Goal: Information Seeking & Learning: Learn about a topic

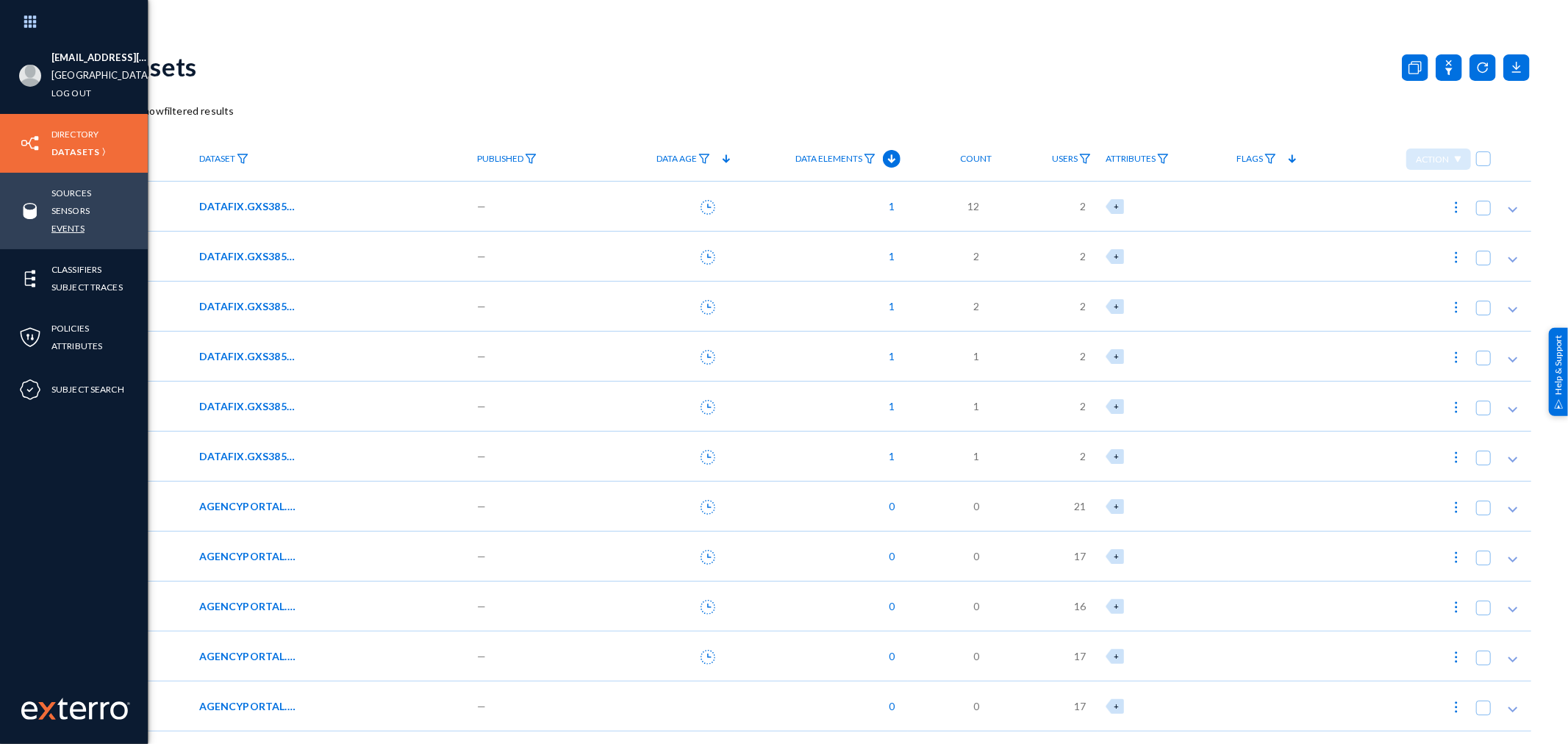
click at [67, 230] on link "Events" at bounding box center [68, 228] width 33 height 17
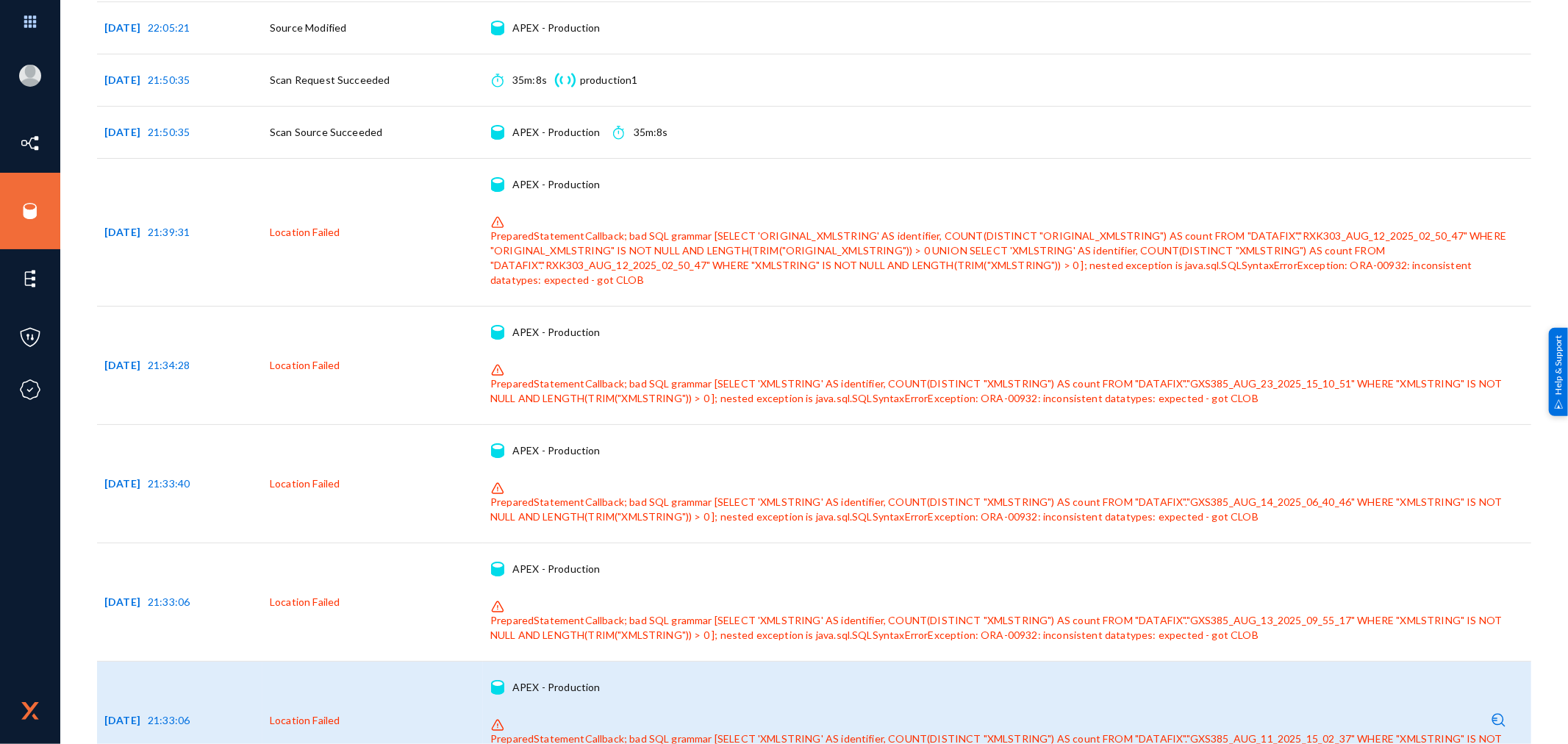
scroll to position [899, 0]
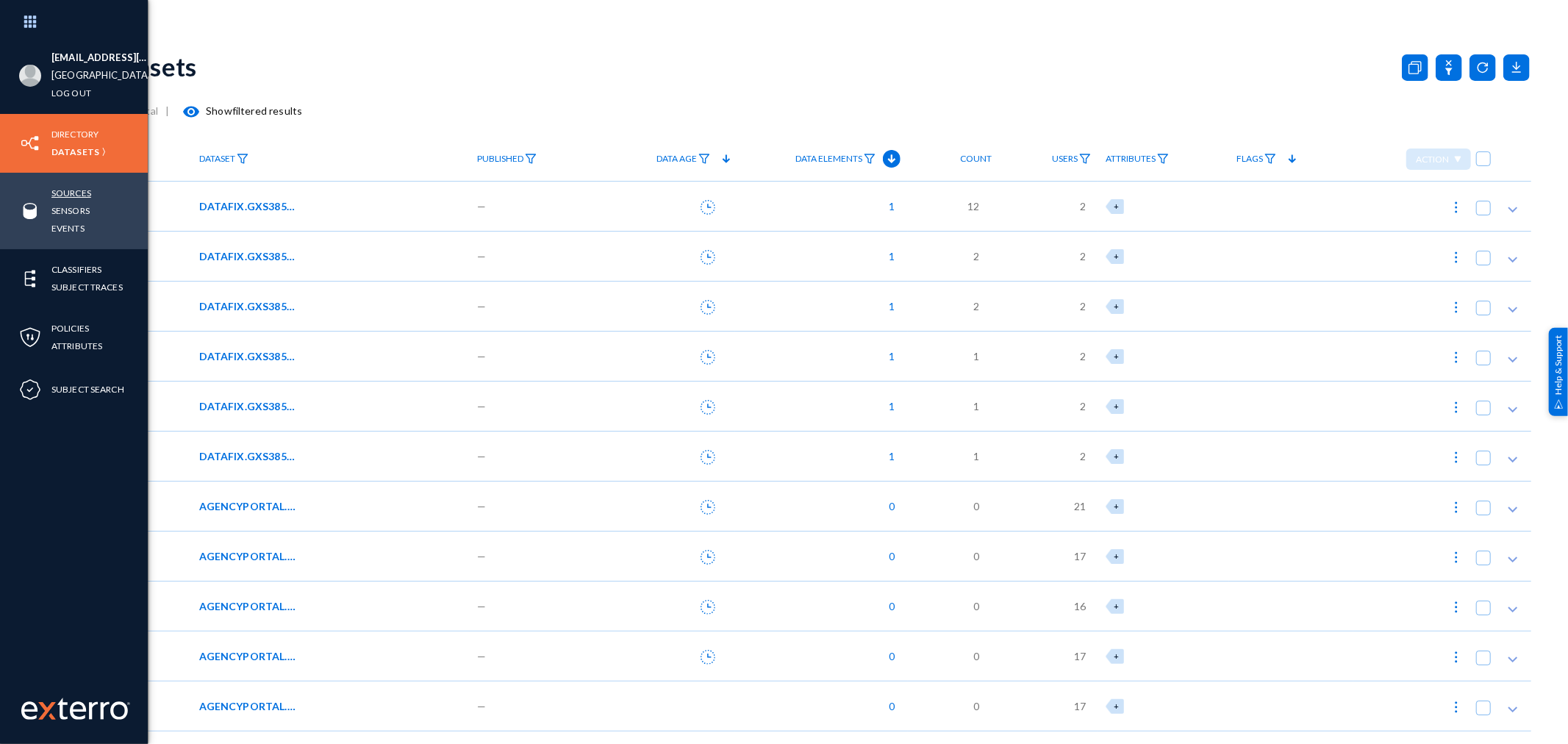
click at [72, 186] on link "Sources" at bounding box center [71, 193] width 40 height 17
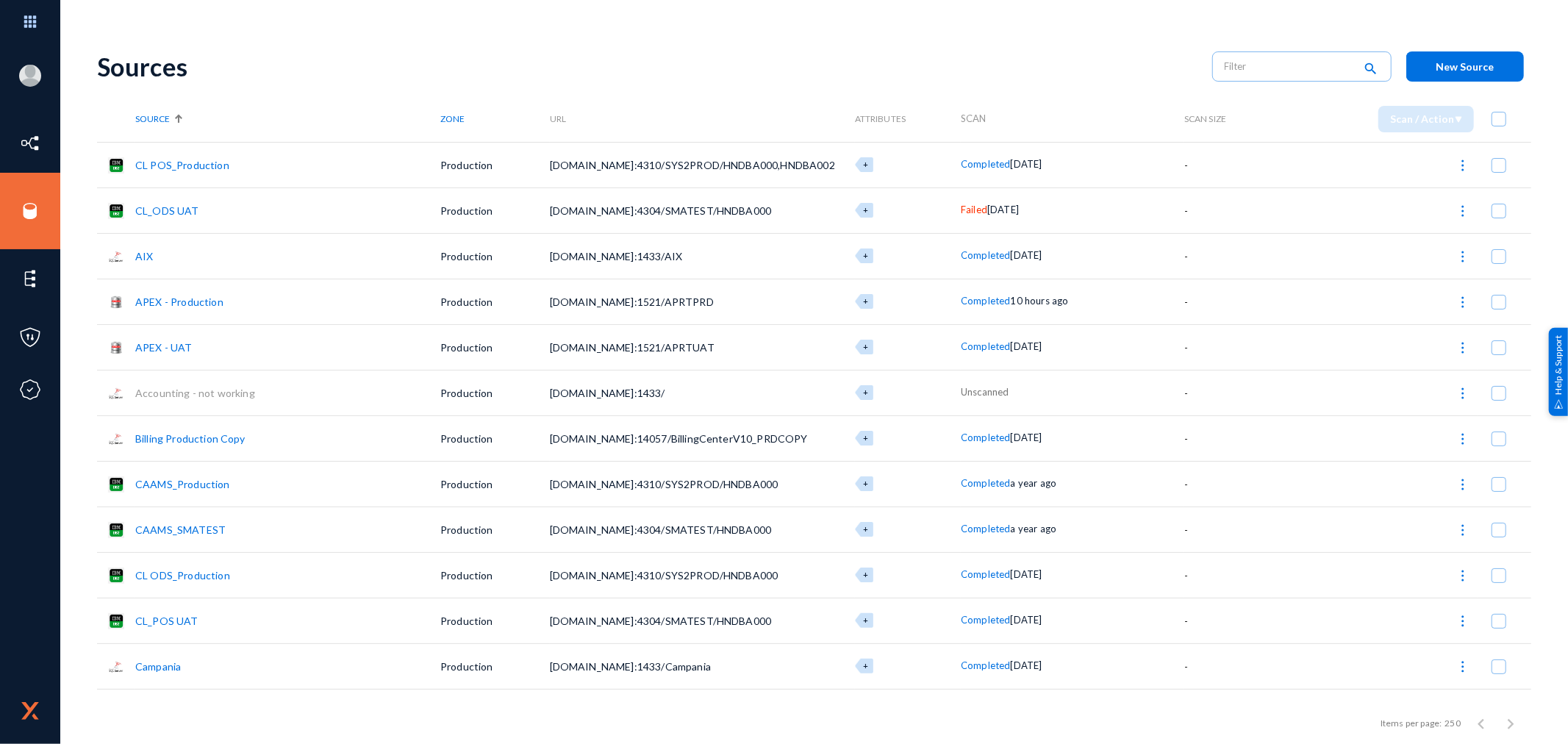
click at [200, 303] on link "APEX - Production" at bounding box center [179, 302] width 88 height 13
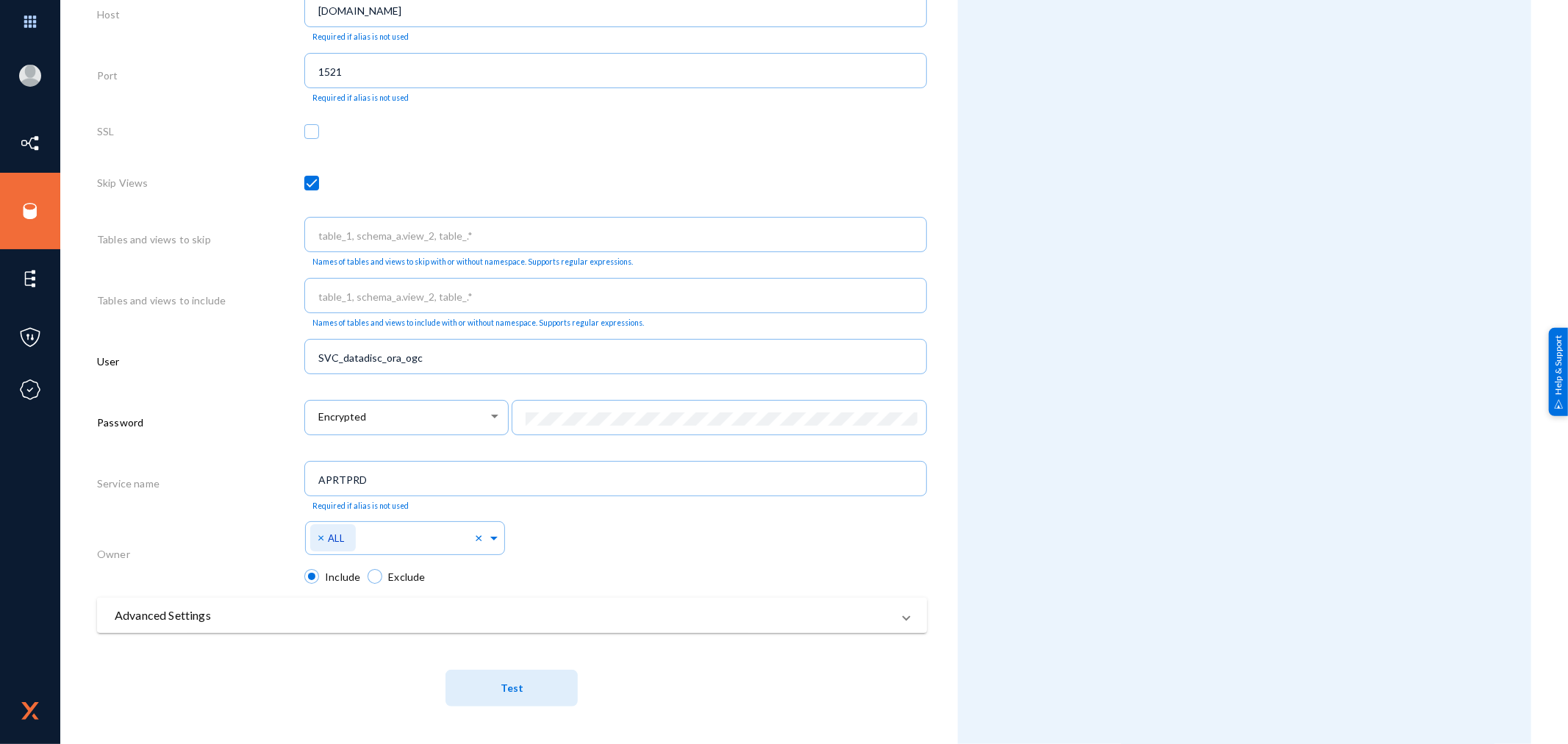
click at [500, 610] on mat-panel-title "Advanced Settings" at bounding box center [503, 616] width 777 height 17
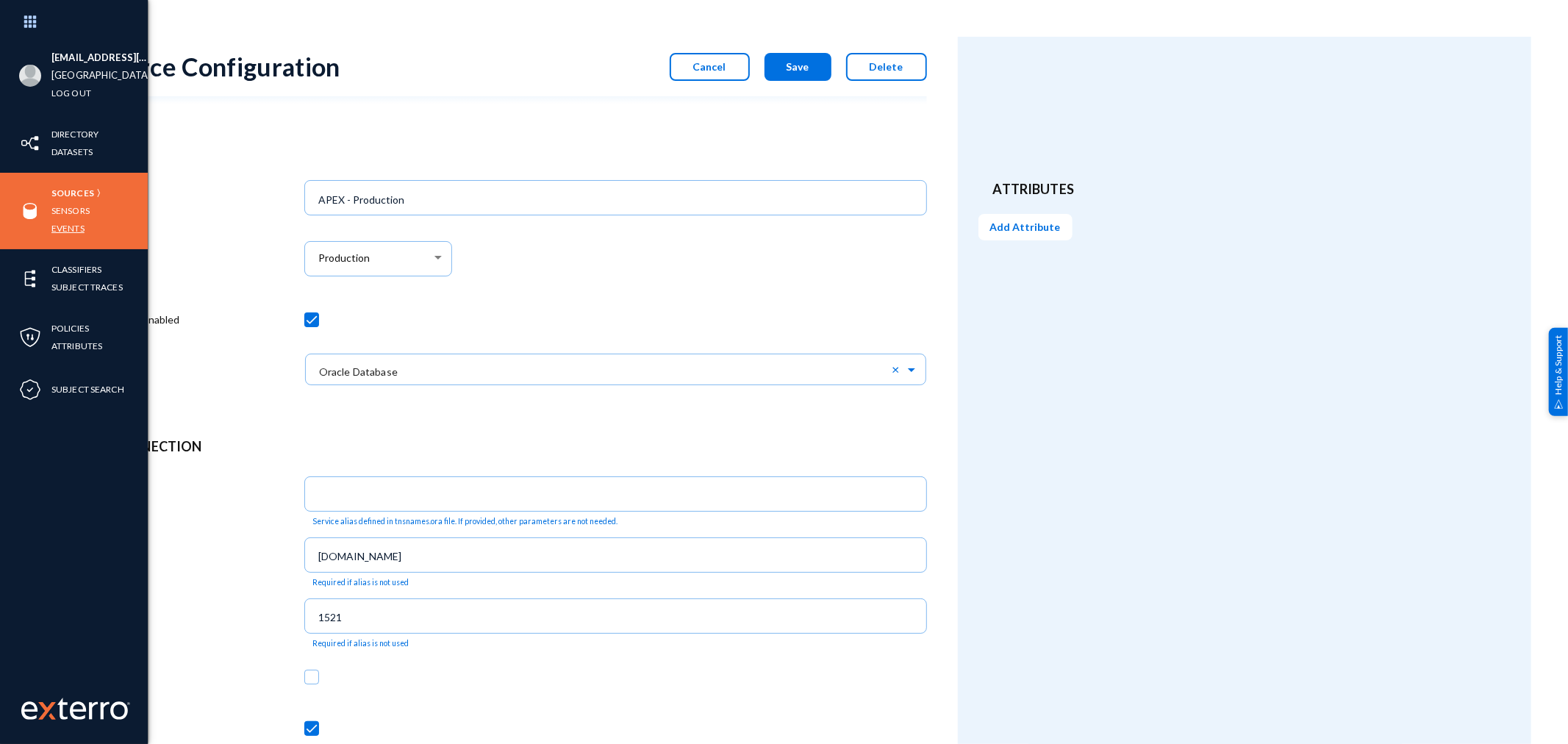
click at [67, 228] on link "Events" at bounding box center [68, 228] width 33 height 17
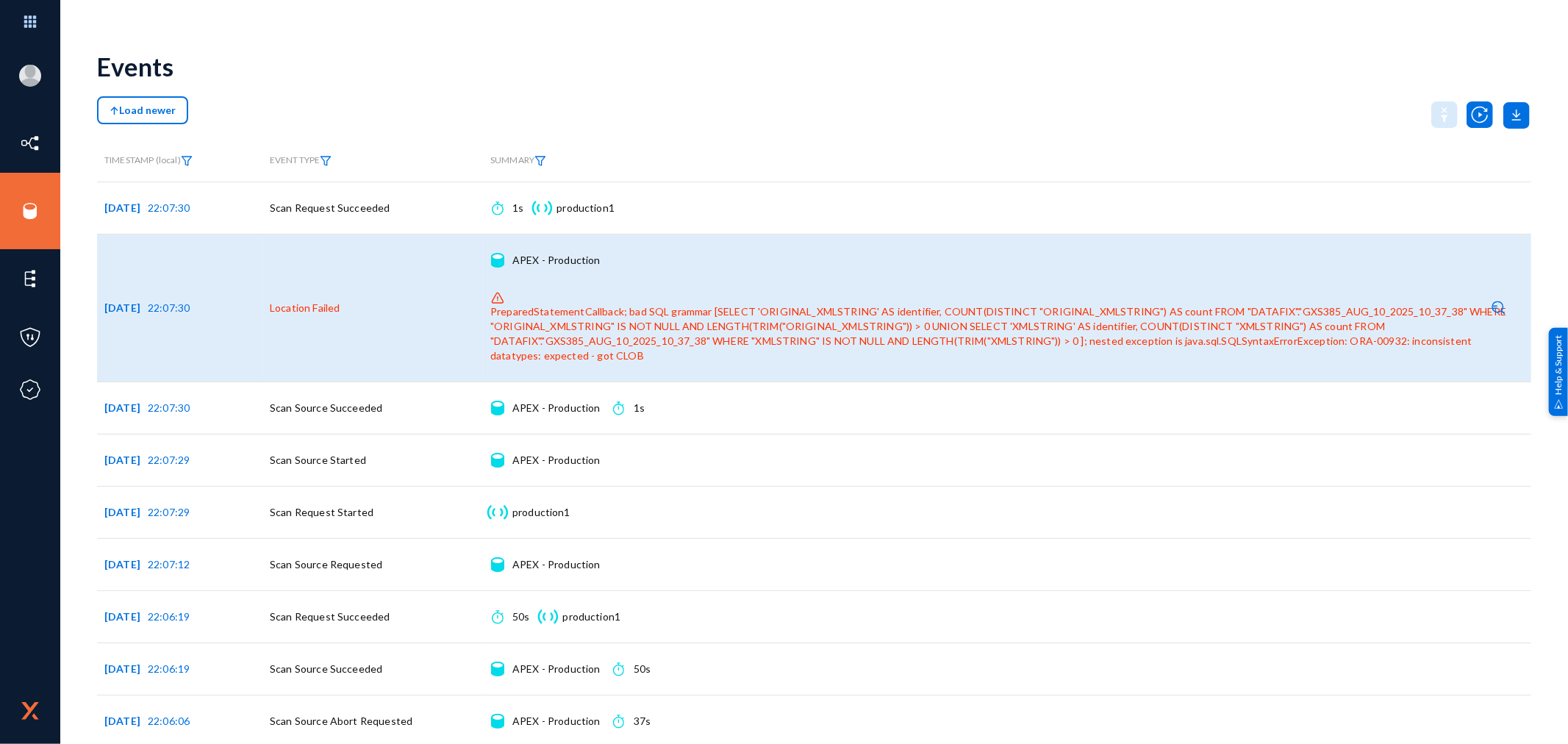
click at [972, 317] on div "PreparedStatementCallback; bad SQL grammar [SELECT 'ORIGINAL_XMLSTRING' AS iden…" at bounding box center [1001, 334] width 1022 height 59
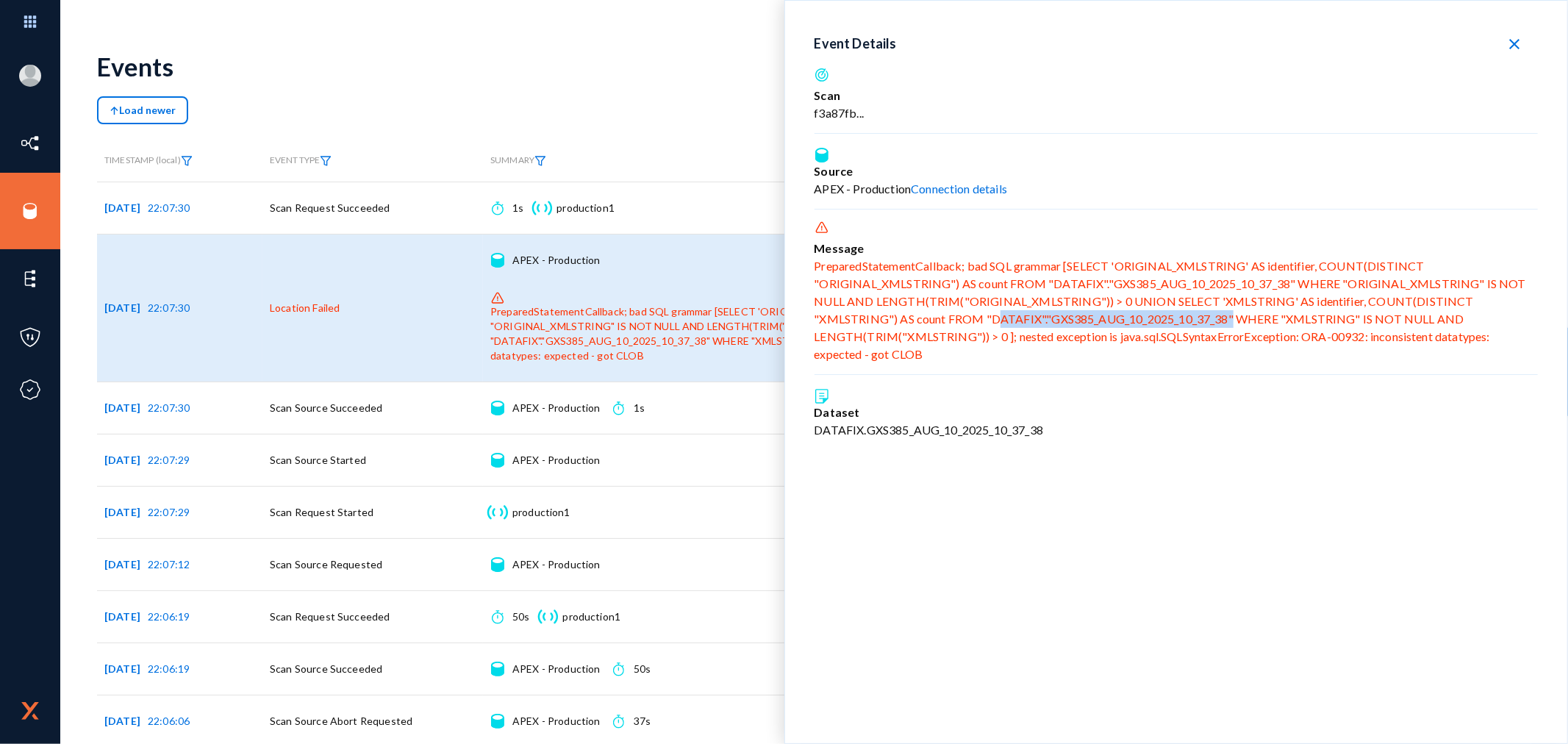
drag, startPoint x: 1225, startPoint y: 318, endPoint x: 988, endPoint y: 316, distance: 237.0
click at [988, 316] on div "PreparedStatementCallback; bad SQL grammar [SELECT 'ORIGINAL_XMLSTRING' AS iden…" at bounding box center [1177, 311] width 724 height 106
copy div "DATAFIX"."GXS385_AUG_10_2025_10_37_38"
click at [1194, 341] on div "PreparedStatementCallback; bad SQL grammar [SELECT 'ORIGINAL_XMLSTRING' AS iden…" at bounding box center [1177, 311] width 724 height 106
drag, startPoint x: 1225, startPoint y: 319, endPoint x: 1046, endPoint y: 317, distance: 179.0
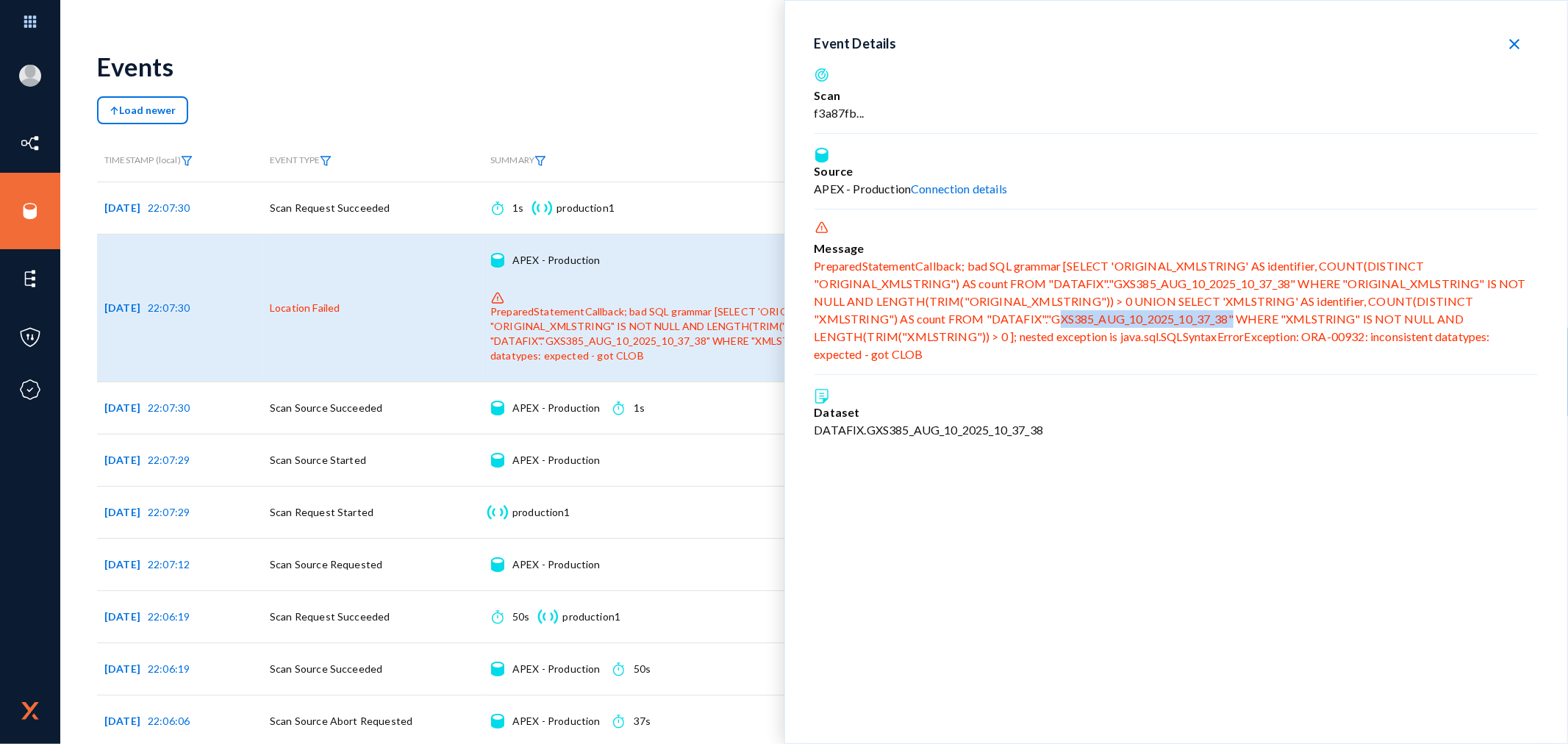
click at [1046, 317] on div "PreparedStatementCallback; bad SQL grammar [SELECT 'ORIGINAL_XMLSTRING' AS iden…" at bounding box center [1177, 311] width 724 height 106
copy div "GXS385_AUG_10_2025_10_37_38"
click at [438, 78] on div "Events" at bounding box center [814, 66] width 1434 height 59
click at [1519, 46] on mat-icon "close" at bounding box center [1514, 44] width 17 height 17
